Goal: Task Accomplishment & Management: Complete application form

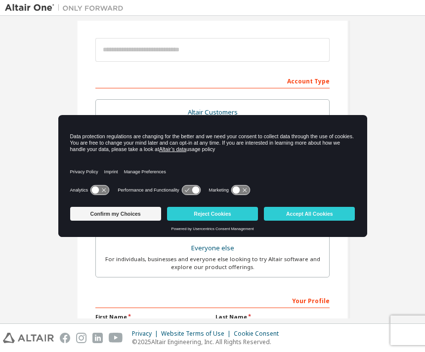
scroll to position [107, 0]
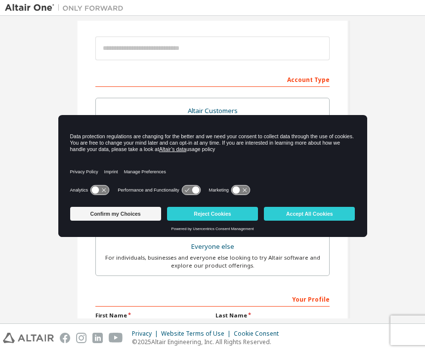
click at [138, 220] on button "Confirm my Choices" at bounding box center [115, 214] width 91 height 14
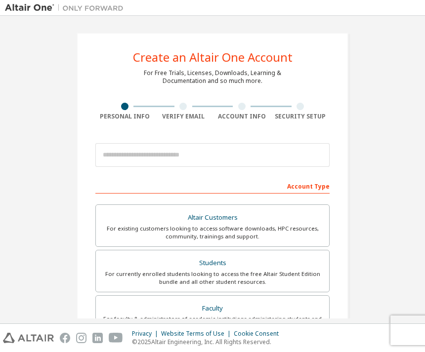
scroll to position [0, 0]
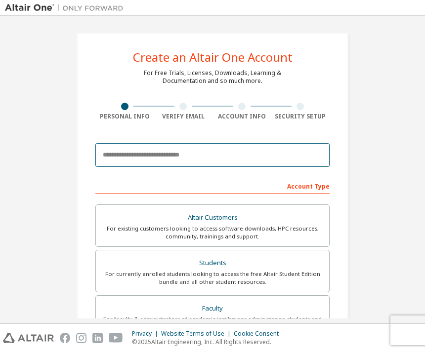
click at [188, 159] on input "email" at bounding box center [212, 155] width 234 height 24
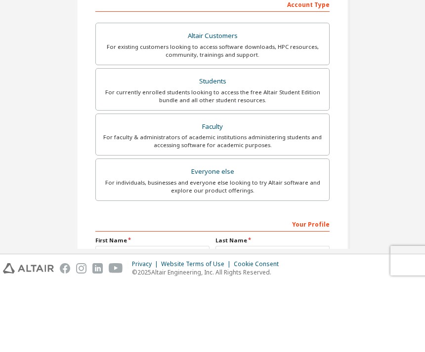
scroll to position [119, 0]
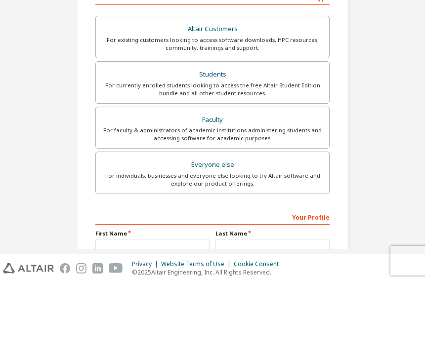
type input "**********"
click at [284, 151] on div "For currently enrolled students looking to access the free Altair Student Editi…" at bounding box center [212, 159] width 221 height 16
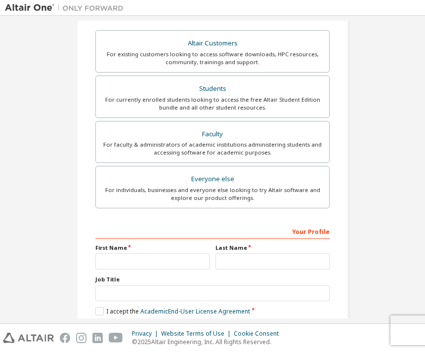
scroll to position [180, 0]
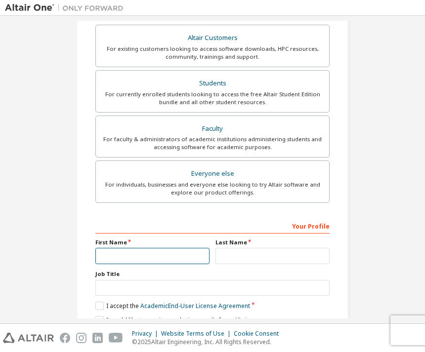
click at [152, 248] on input "text" at bounding box center [152, 256] width 114 height 16
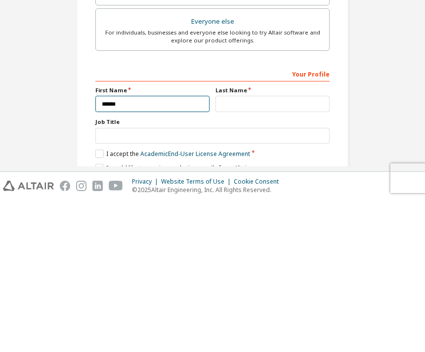
type input "******"
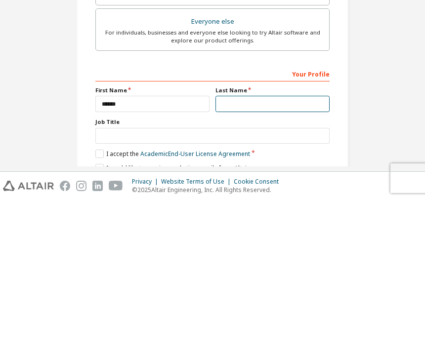
click at [270, 248] on input "text" at bounding box center [272, 256] width 114 height 16
type input "***"
click at [393, 53] on div "**********" at bounding box center [212, 102] width 415 height 523
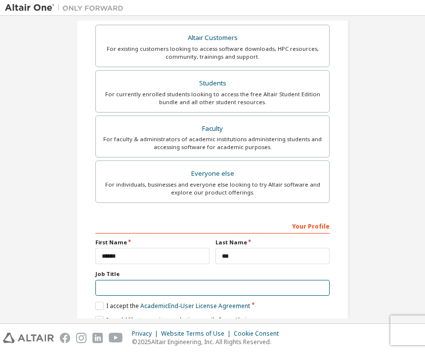
click at [270, 280] on input "text" at bounding box center [212, 288] width 234 height 16
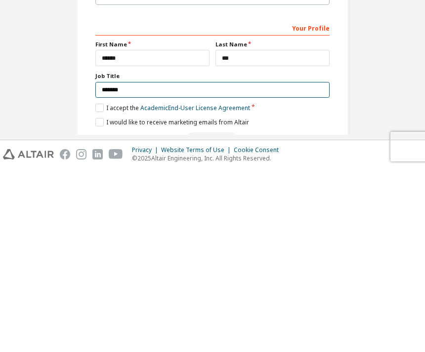
scroll to position [194, 0]
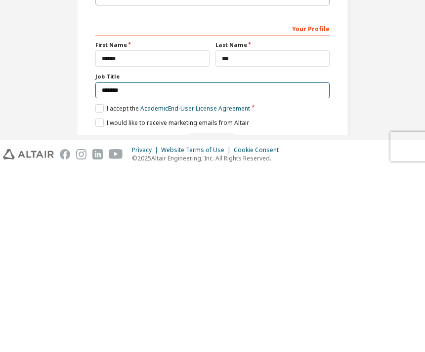
type input "*******"
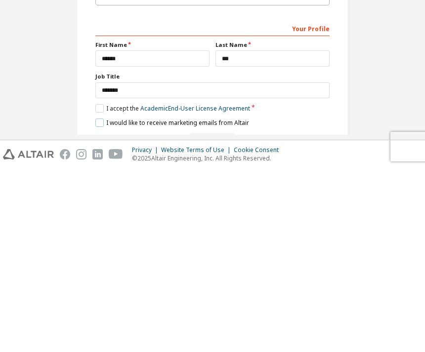
click at [106, 302] on label "I would like to receive marketing emails from Altair" at bounding box center [172, 306] width 154 height 8
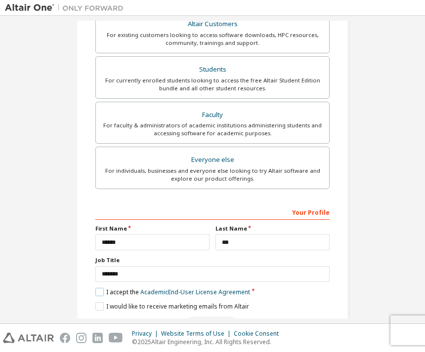
click at [97, 288] on label "I accept the Academic End-User License Agreement" at bounding box center [172, 292] width 155 height 8
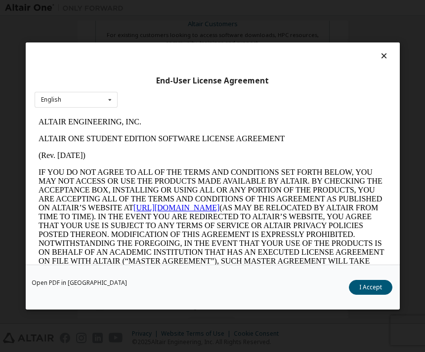
scroll to position [0, 0]
click at [381, 51] on icon at bounding box center [383, 55] width 10 height 9
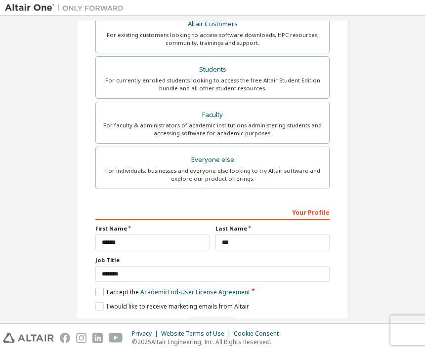
click at [99, 288] on label "I accept the Academic End-User License Agreement" at bounding box center [172, 292] width 155 height 8
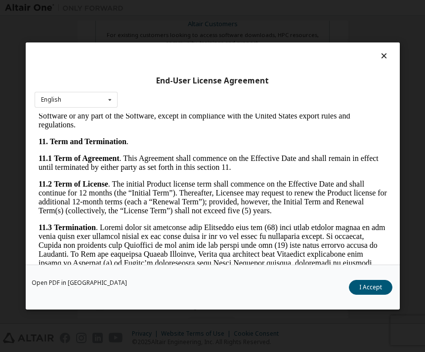
scroll to position [1841, 0]
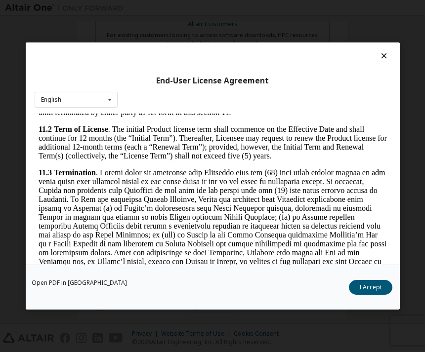
click at [358, 295] on button "I Accept" at bounding box center [369, 287] width 43 height 15
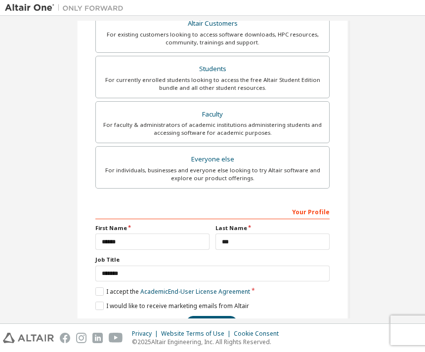
scroll to position [194, 0]
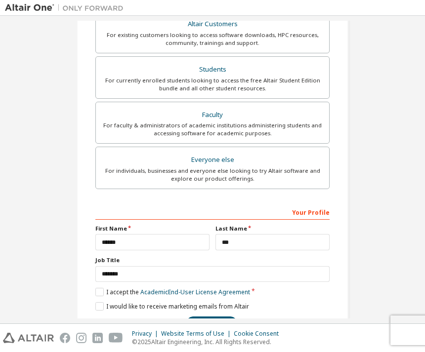
click at [211, 317] on button "Next" at bounding box center [212, 324] width 52 height 15
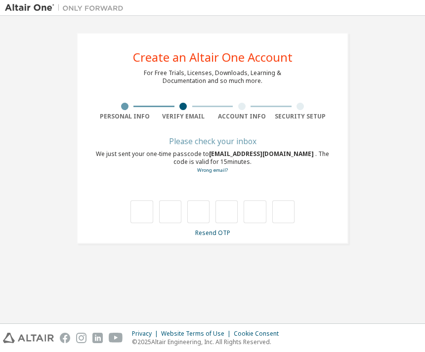
scroll to position [0, 0]
